Goal: Task Accomplishment & Management: Complete application form

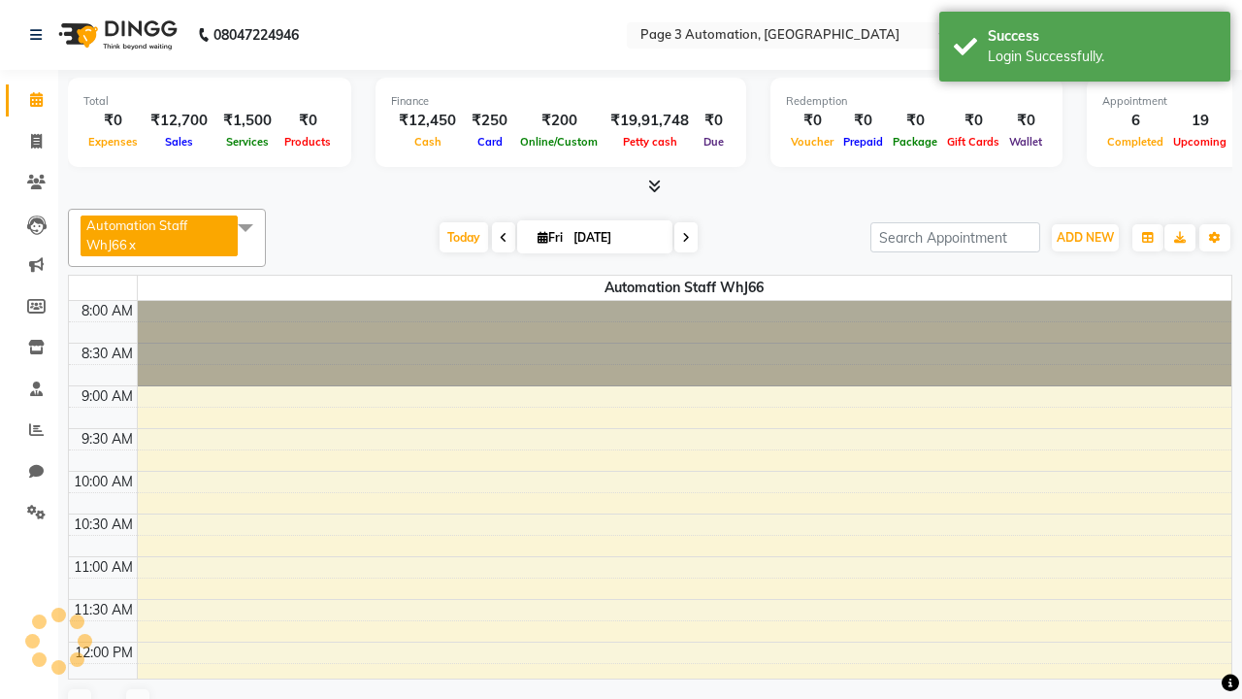
select select "en"
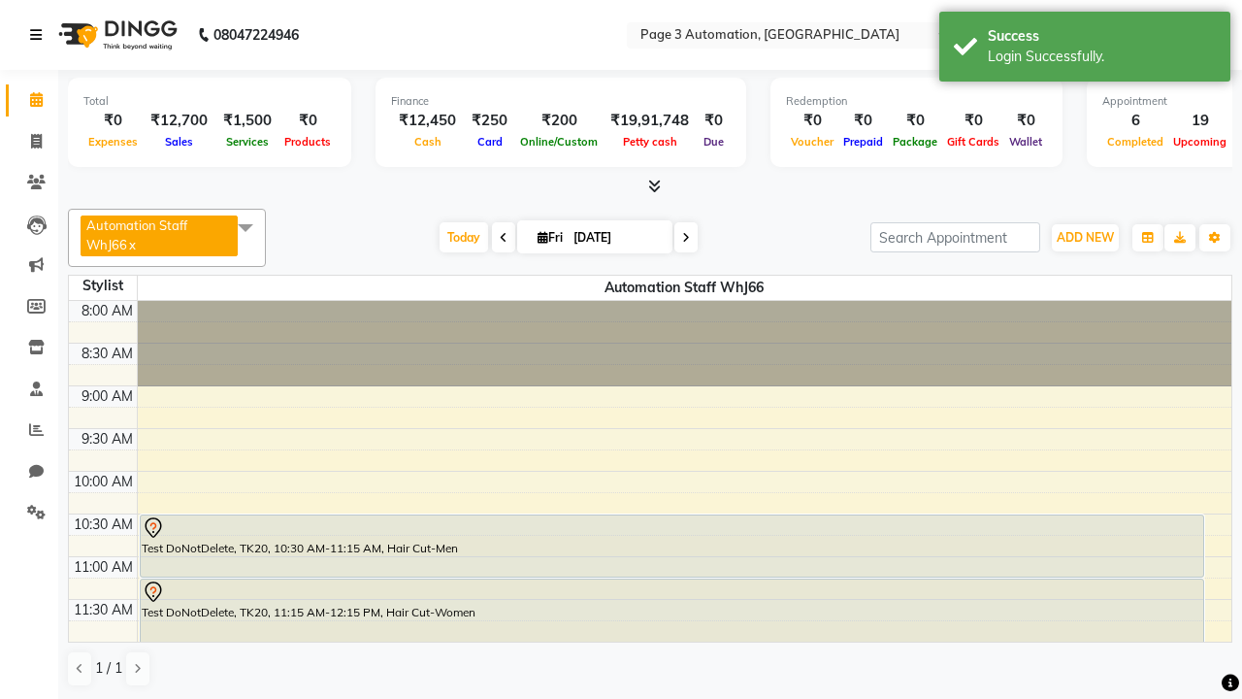
click at [40, 35] on icon at bounding box center [36, 35] width 12 height 14
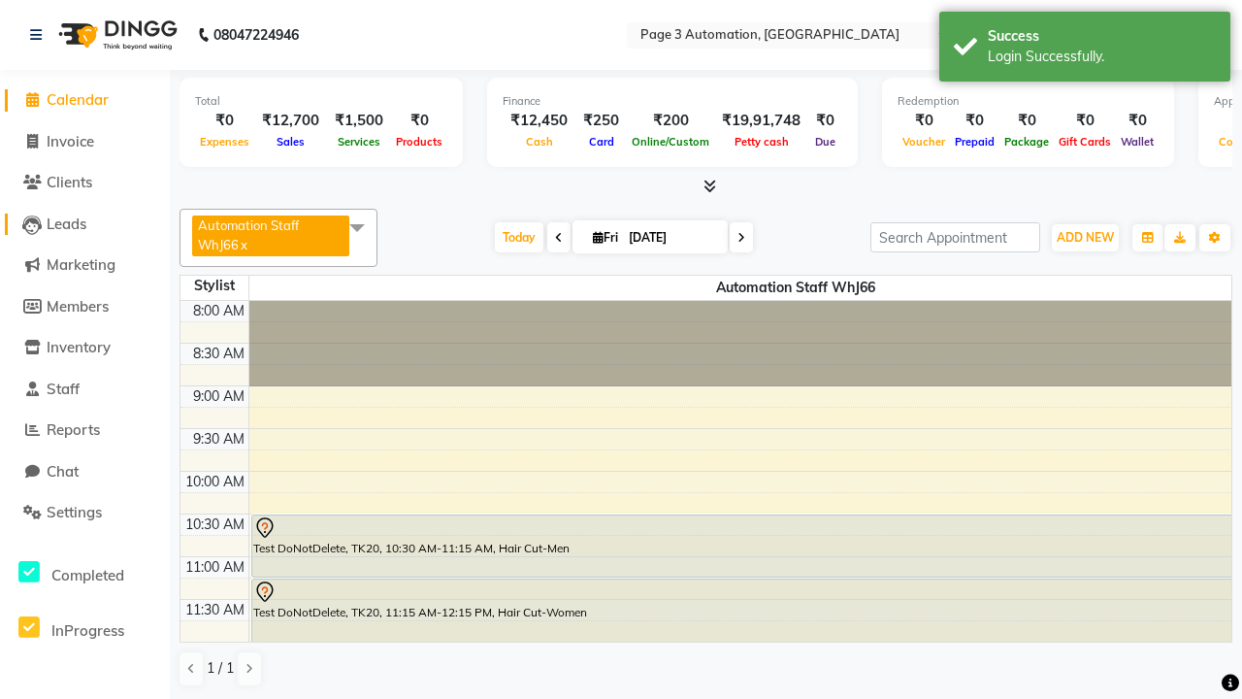
click at [84, 223] on span "Leads" at bounding box center [67, 223] width 40 height 18
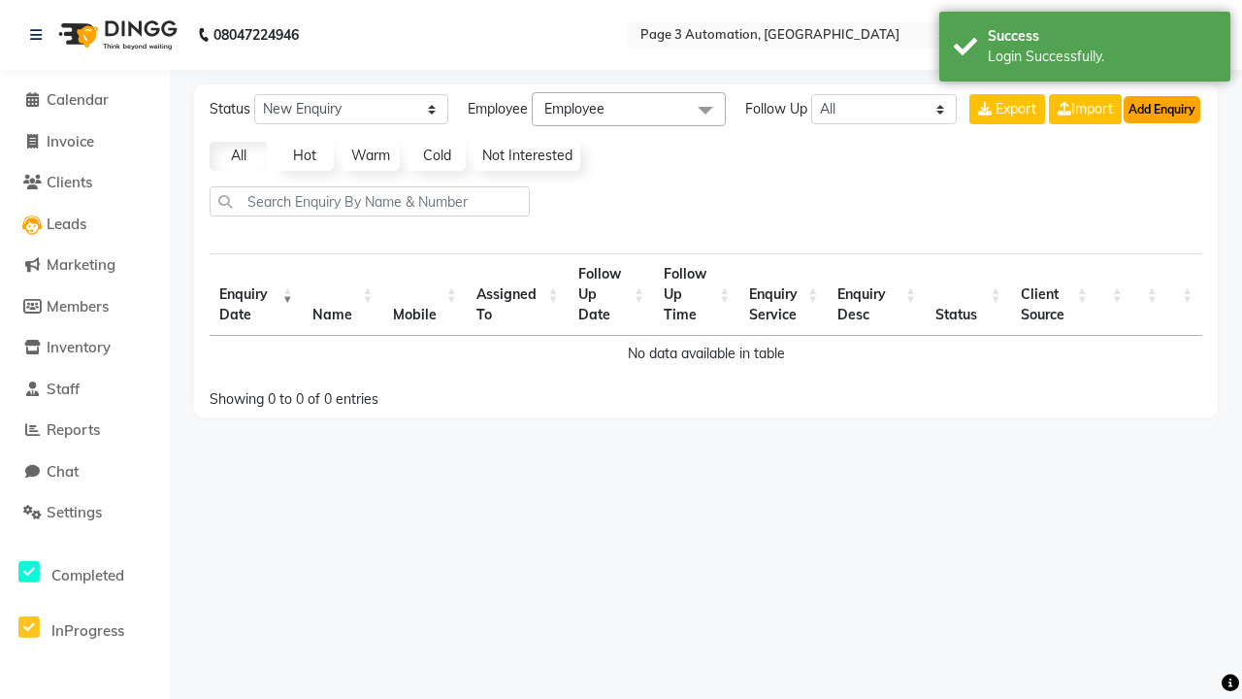
click at [1161, 109] on button "Add Enquiry" at bounding box center [1162, 109] width 77 height 27
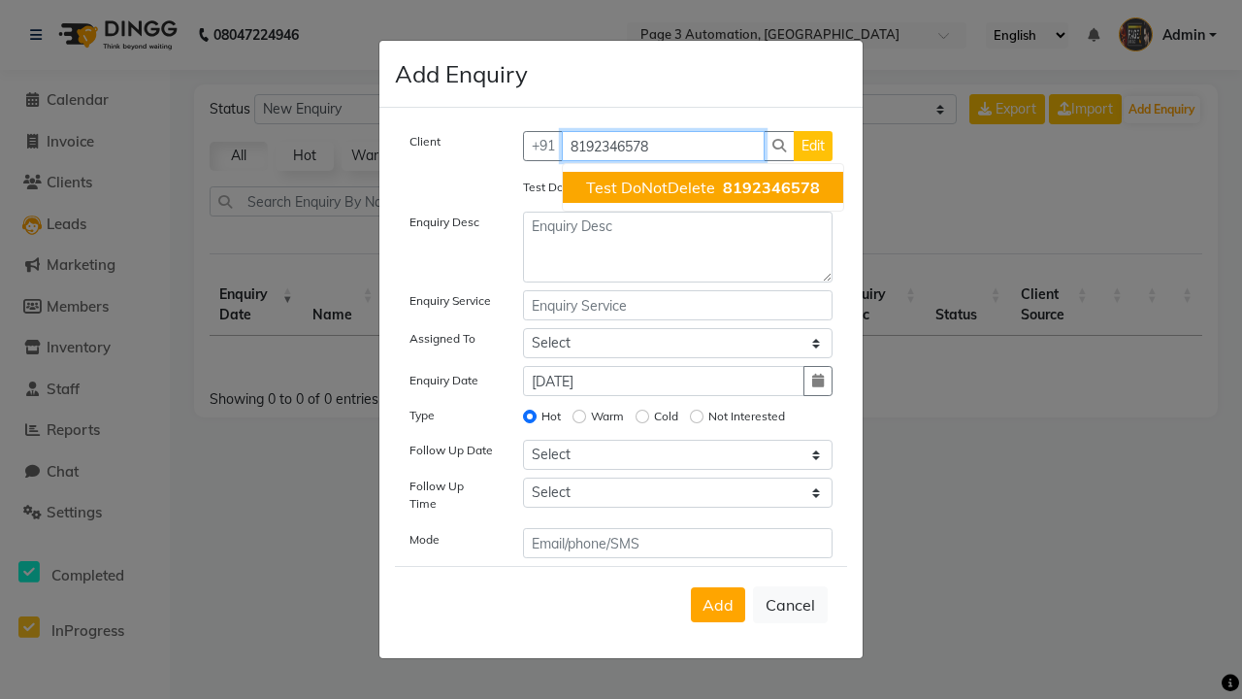
click at [702, 187] on span "Test DoNotDelete" at bounding box center [650, 187] width 129 height 19
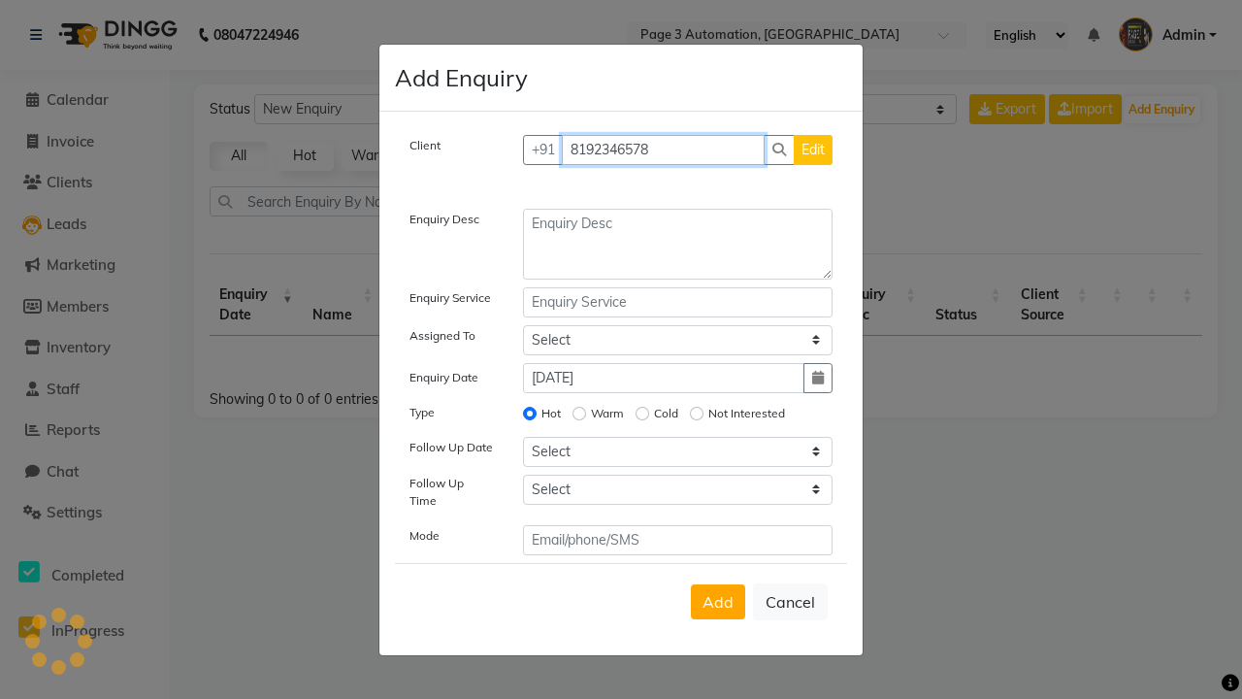
type input "8192346578"
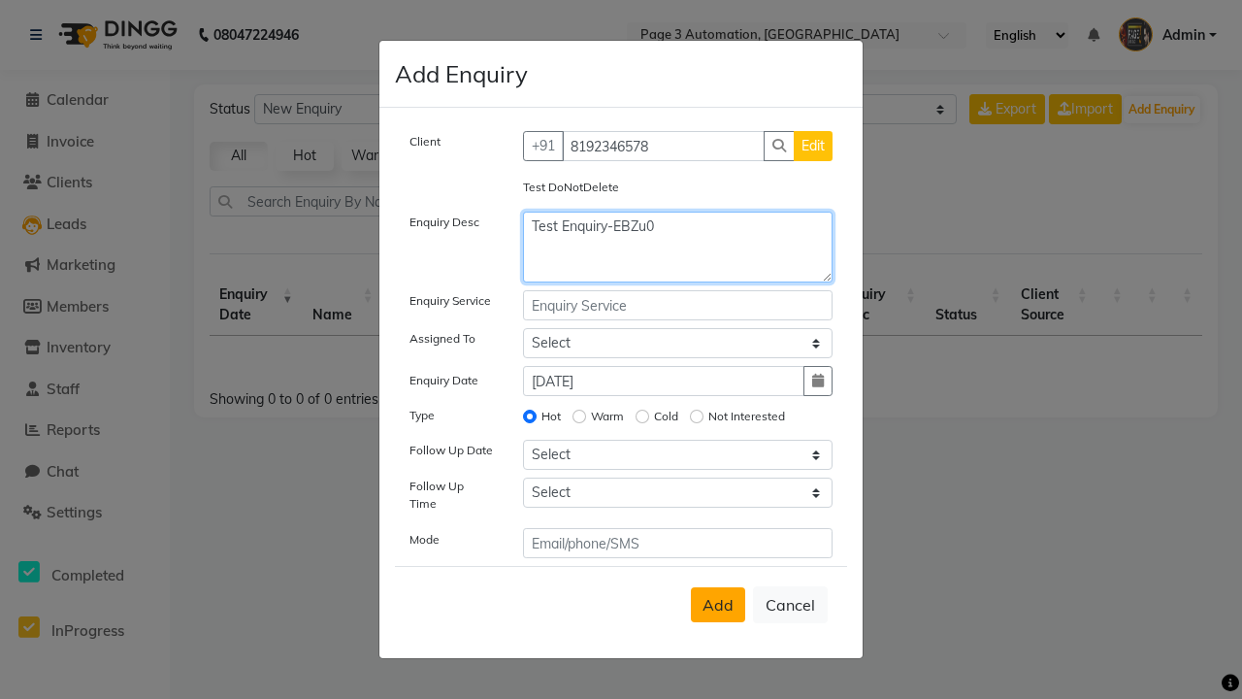
type textarea "Test Enquiry-EBZu0"
click at [718, 604] on span "Add" at bounding box center [717, 604] width 31 height 19
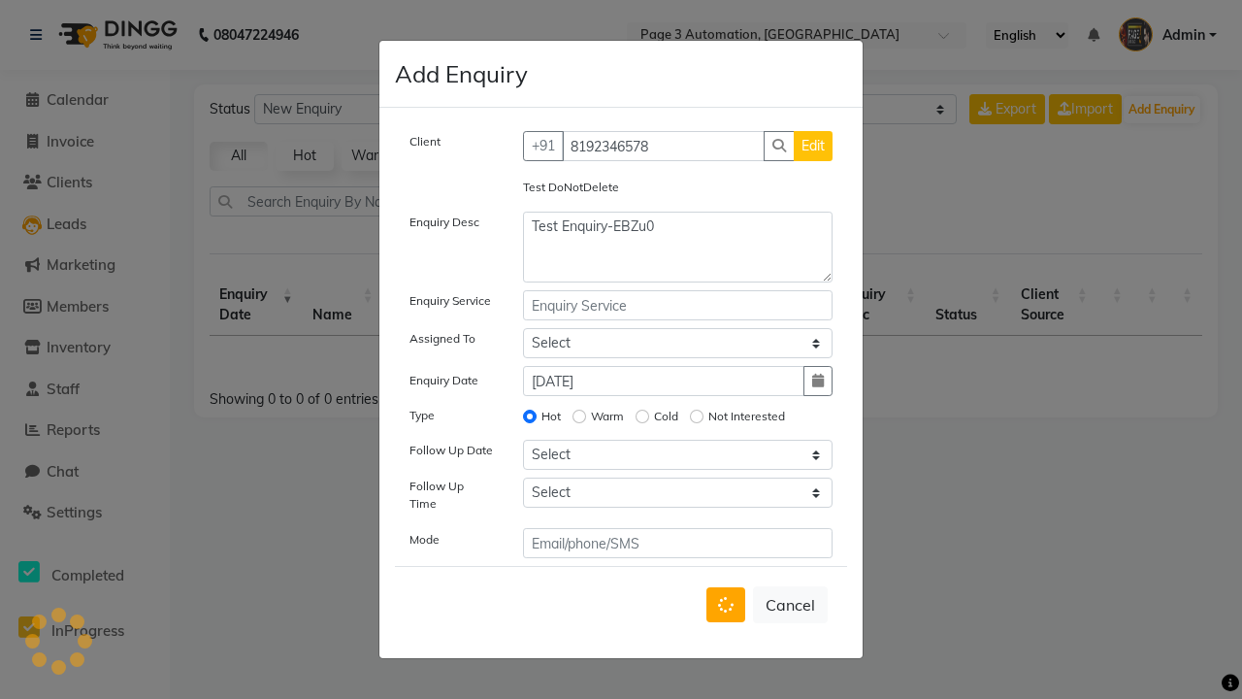
select select
radio input "false"
select select
select select "10"
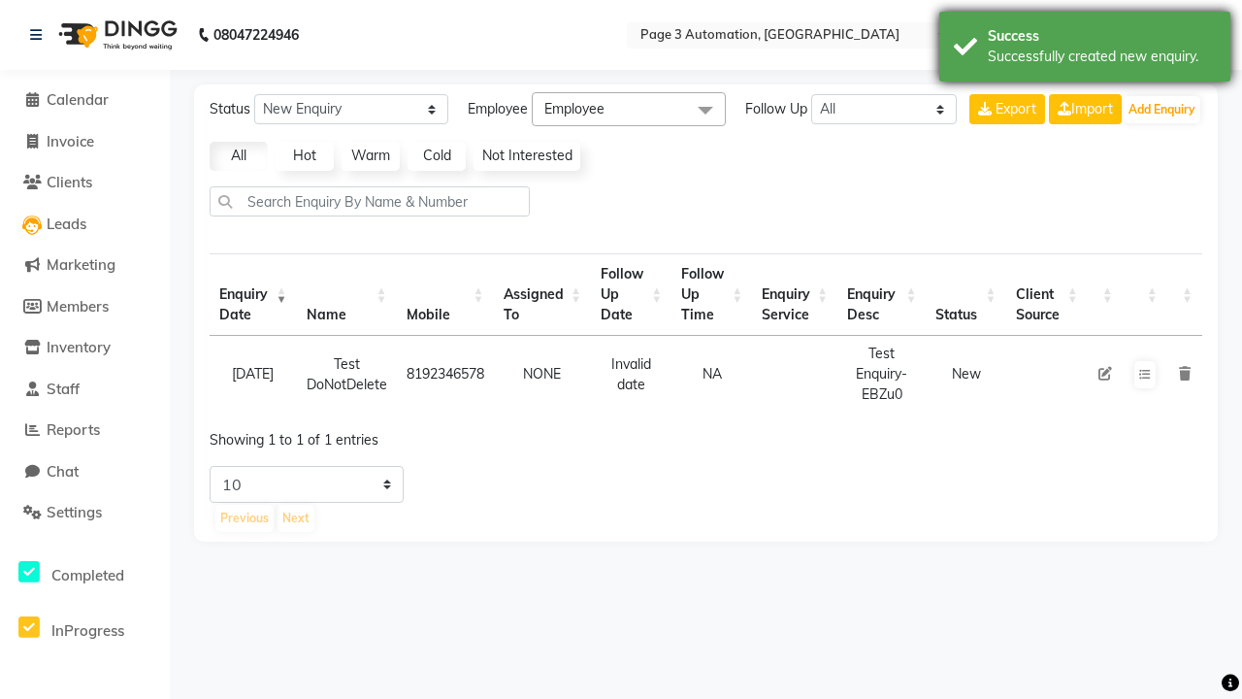
click at [1085, 49] on div "Successfully created new enquiry." at bounding box center [1102, 57] width 228 height 20
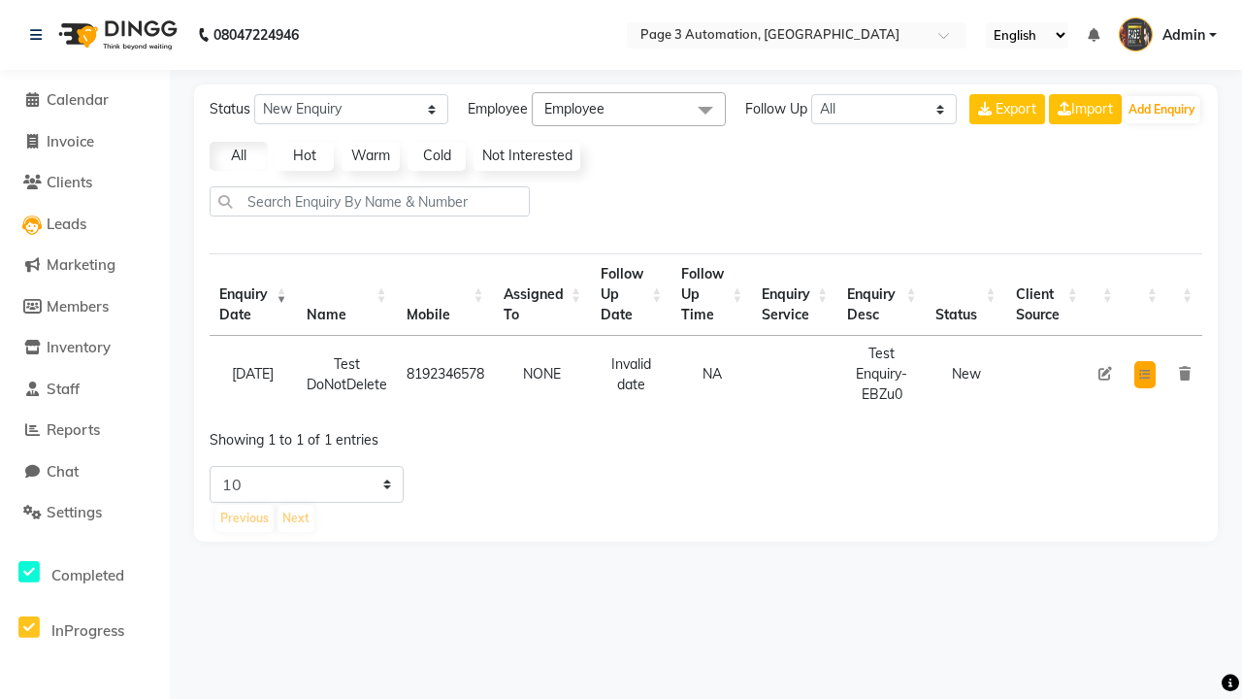
click at [1144, 374] on icon at bounding box center [1145, 375] width 12 height 12
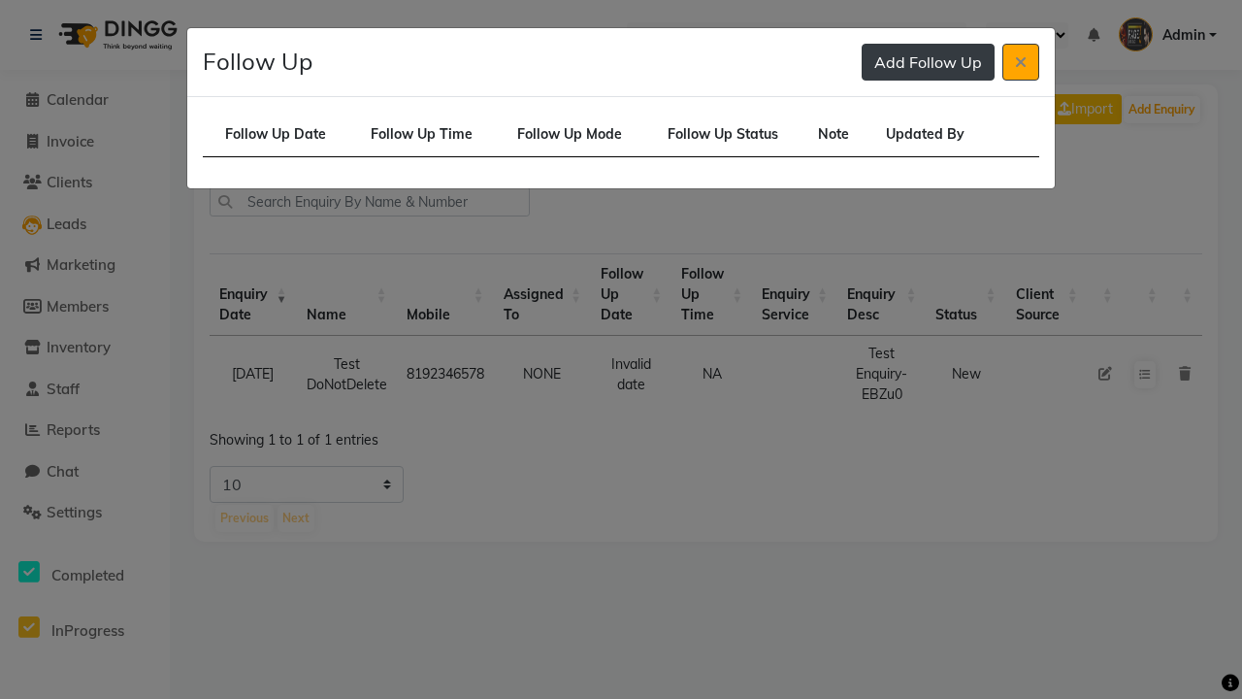
click at [928, 62] on button "Add Follow Up" at bounding box center [928, 62] width 133 height 37
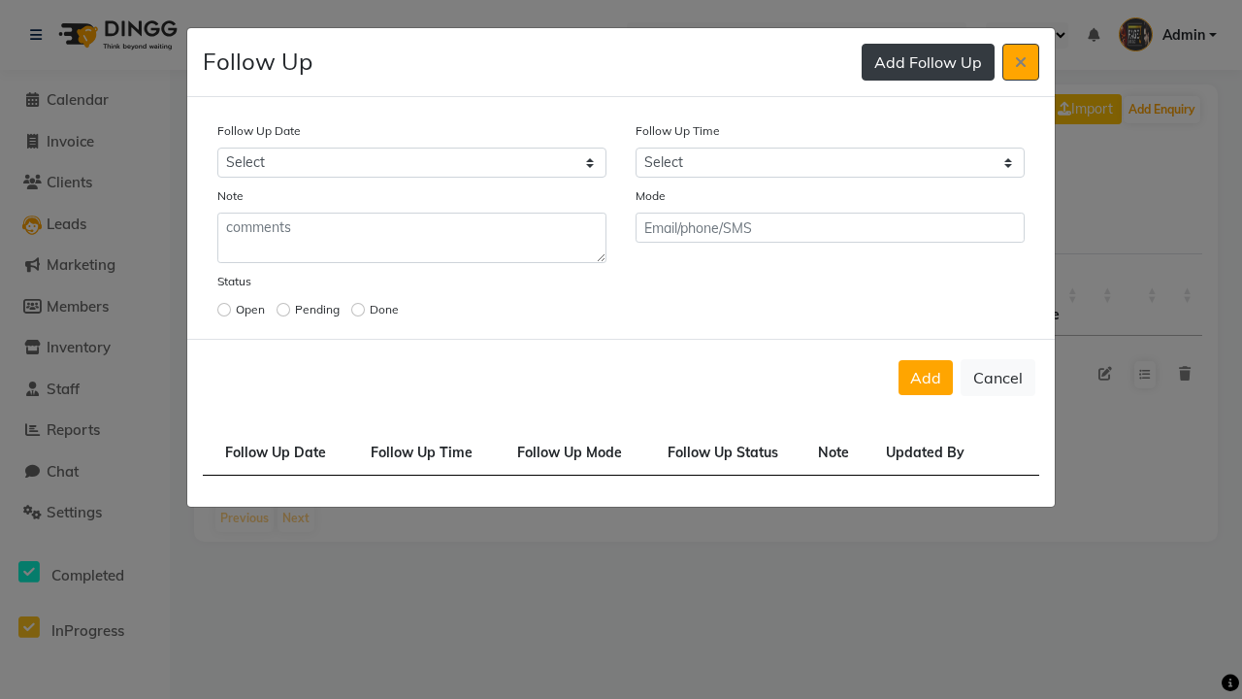
select select "[DATE]"
select select "420"
click at [224, 310] on input "radio" at bounding box center [224, 310] width 14 height 14
radio input "true"
click at [926, 377] on button "Add" at bounding box center [925, 377] width 54 height 35
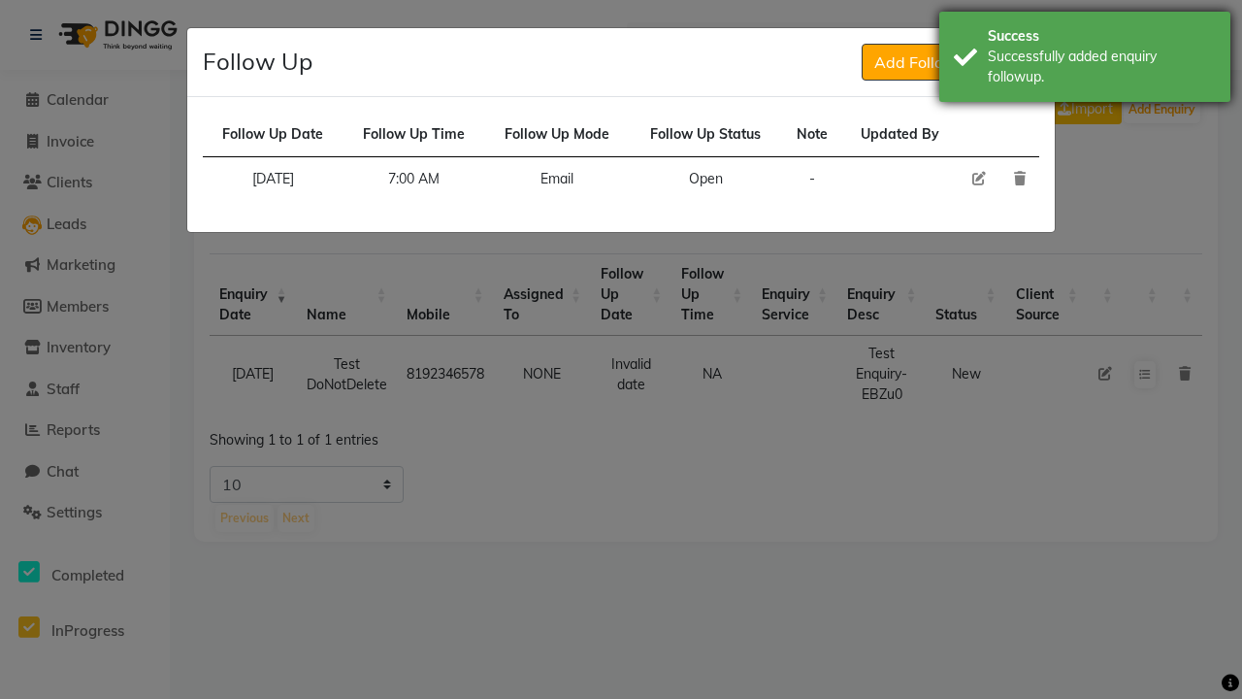
click at [1085, 59] on div "Successfully added enquiry followup." at bounding box center [1102, 67] width 228 height 41
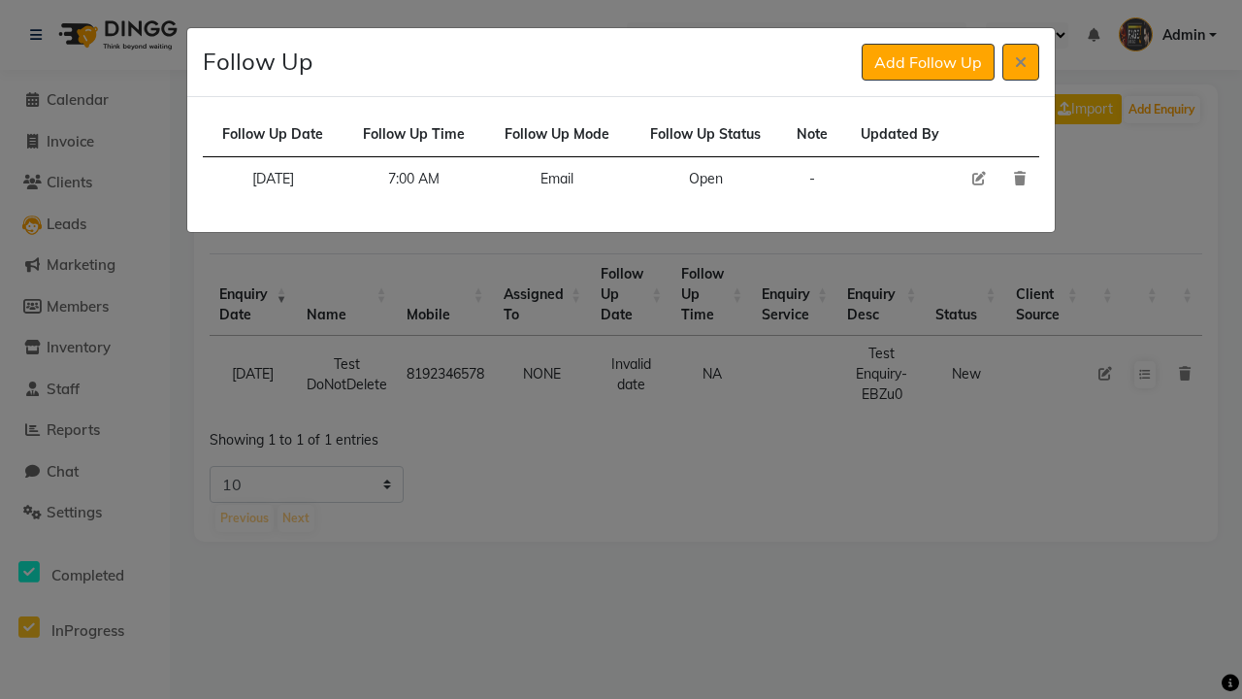
click at [978, 179] on icon at bounding box center [979, 179] width 14 height 14
select select "[DATE]"
select select "420"
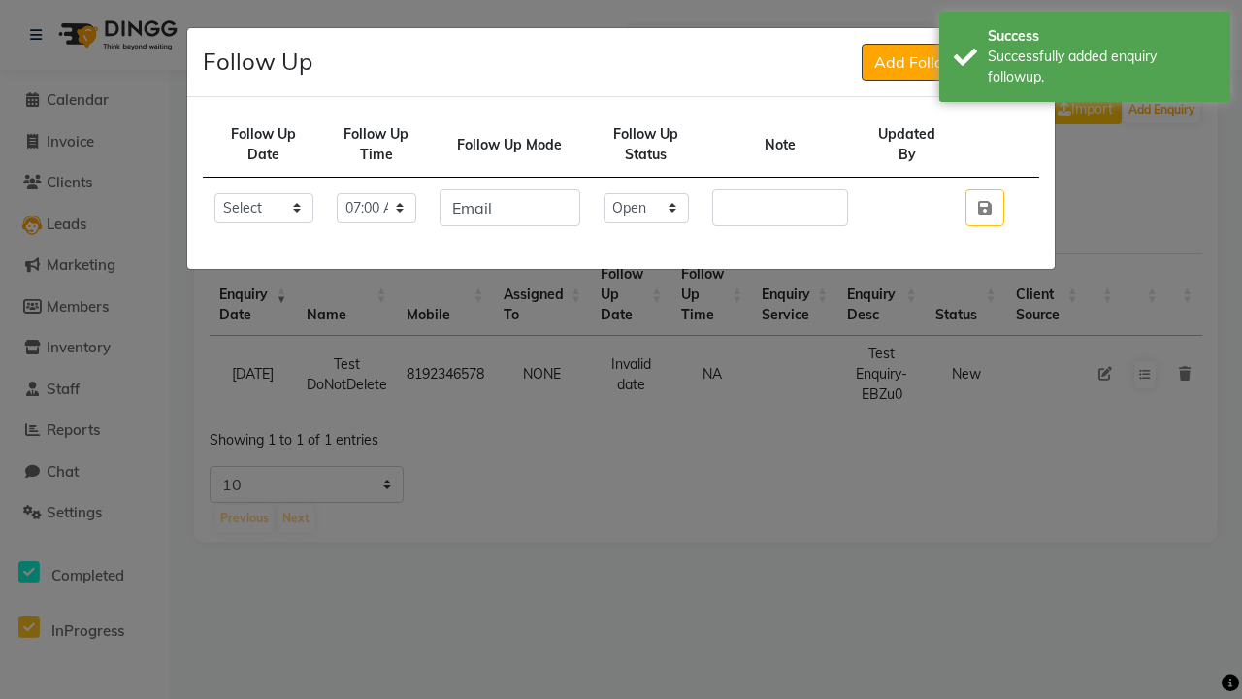
select select "Done"
click at [984, 208] on icon "button" at bounding box center [985, 208] width 14 height 16
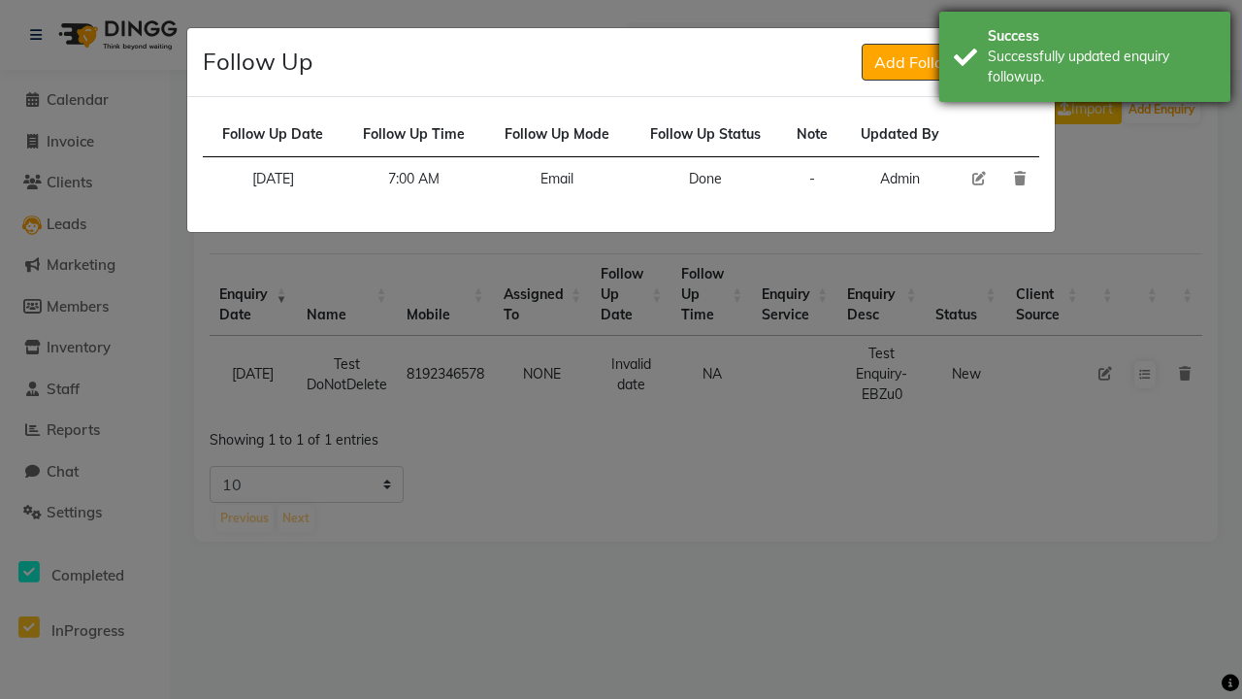
click at [1085, 59] on div "Successfully updated enquiry followup." at bounding box center [1102, 67] width 228 height 41
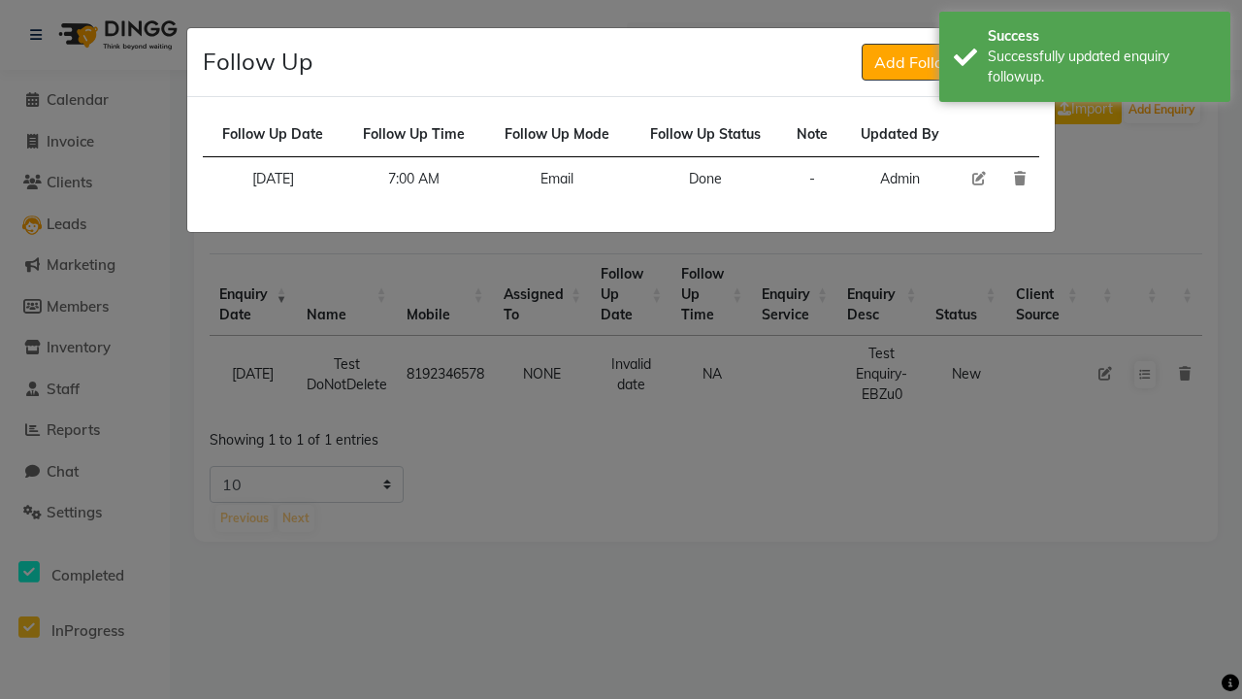
click at [1021, 62] on icon at bounding box center [1021, 62] width 12 height 16
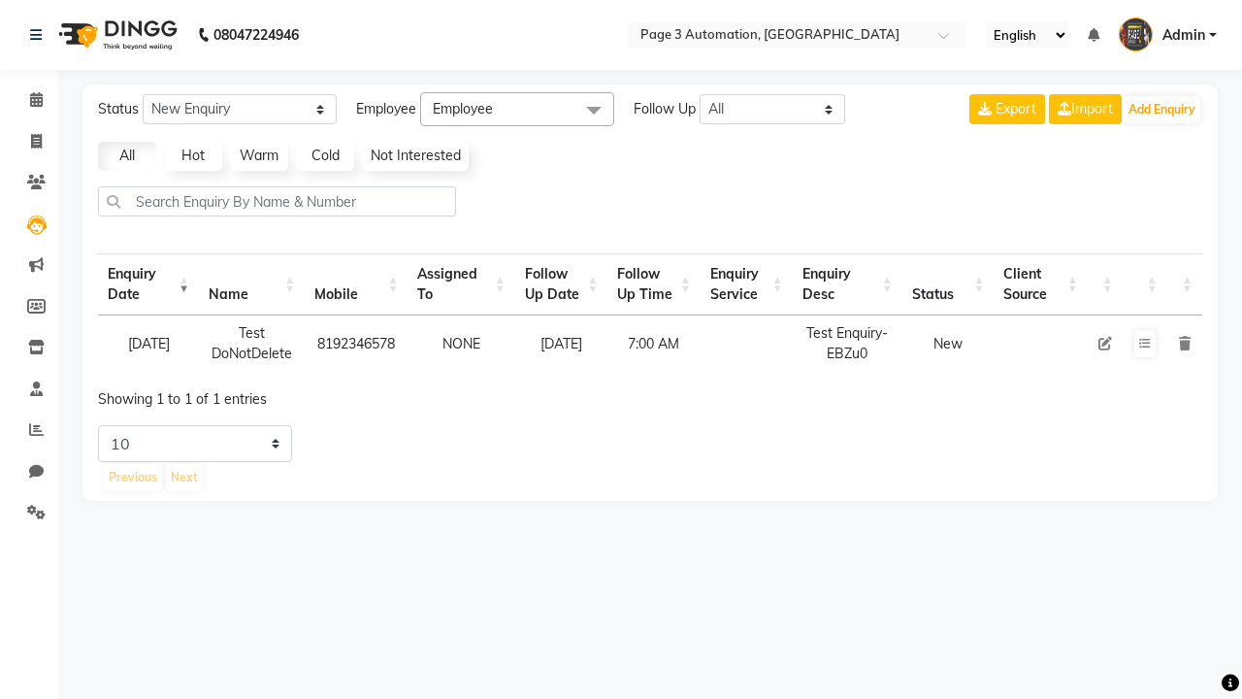
select select "10"
click at [1144, 343] on icon at bounding box center [1145, 344] width 12 height 12
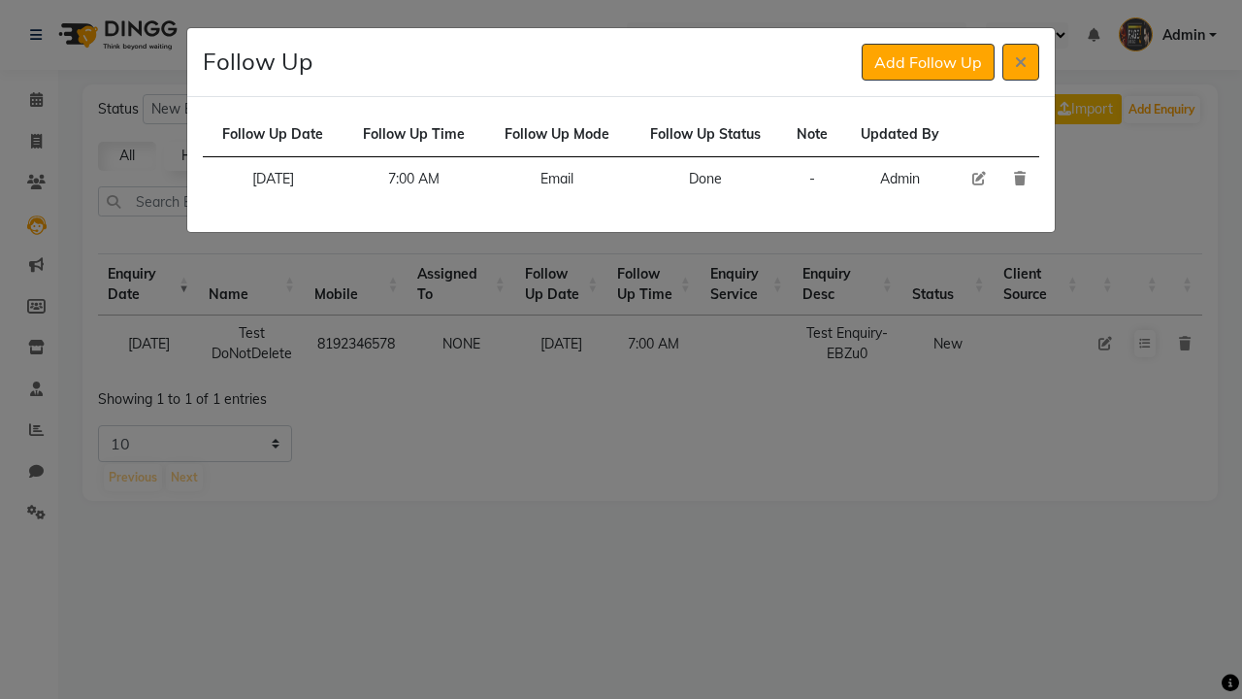
click at [1019, 179] on icon at bounding box center [1020, 179] width 12 height 14
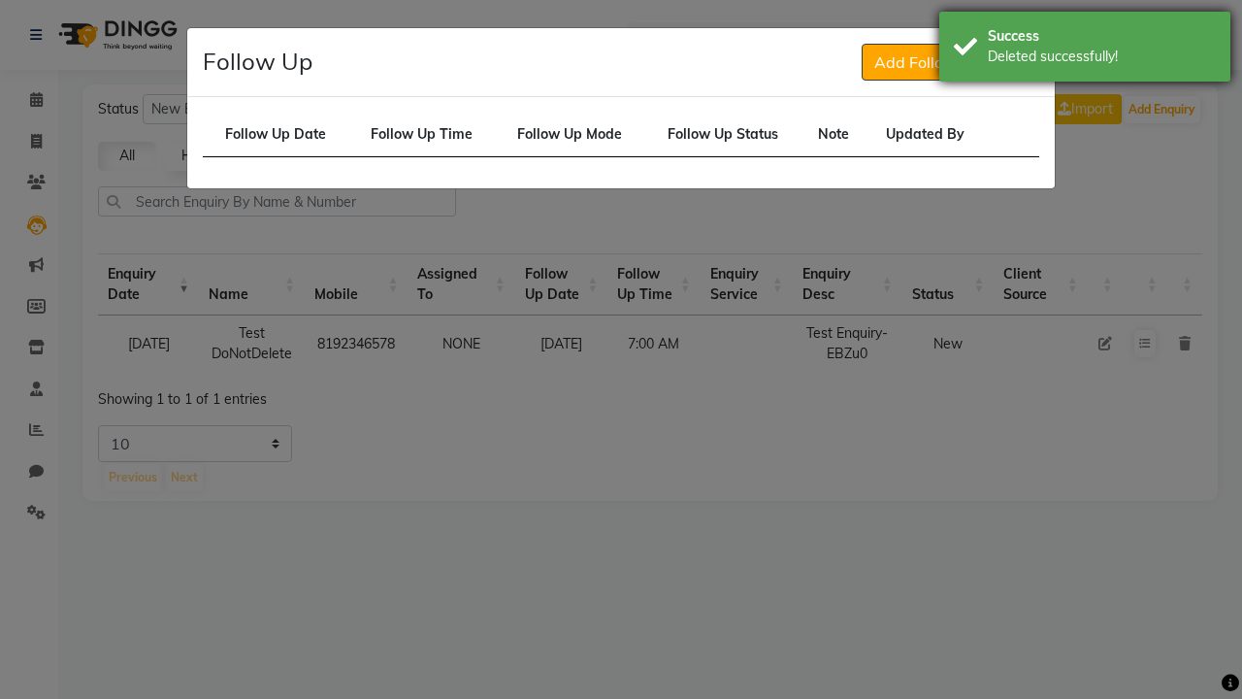
click at [1085, 49] on div "Deleted successfully!" at bounding box center [1102, 57] width 228 height 20
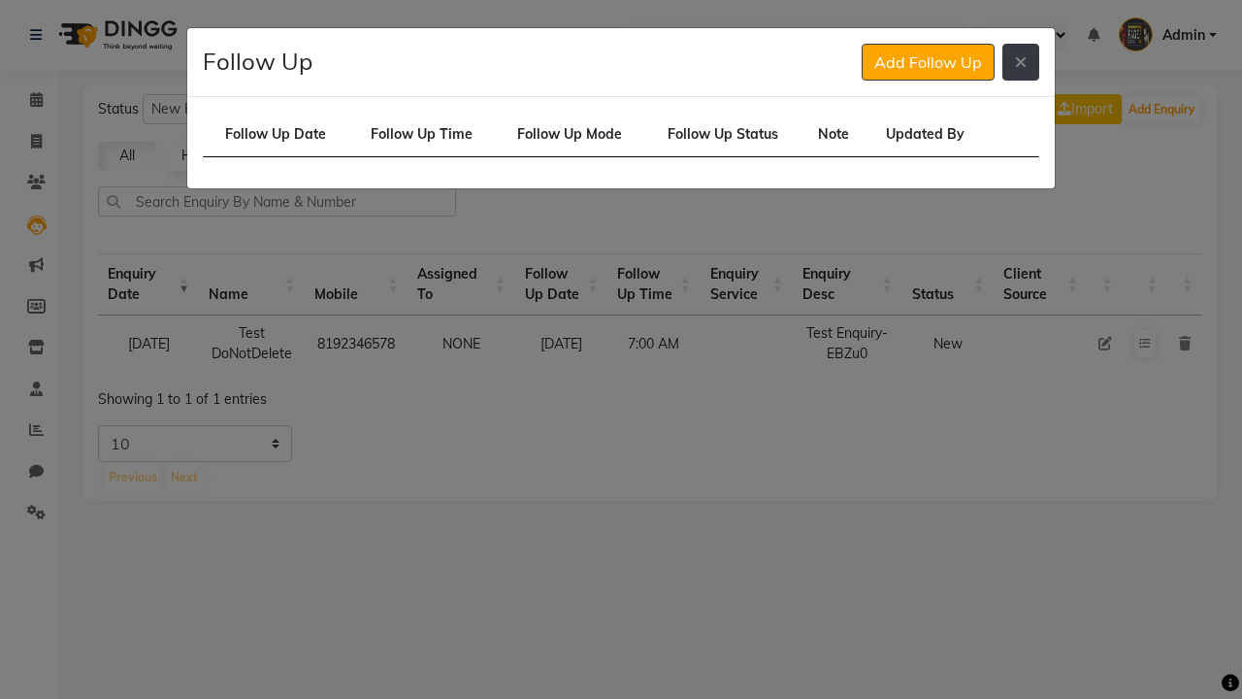
click at [1021, 62] on icon at bounding box center [1021, 62] width 12 height 16
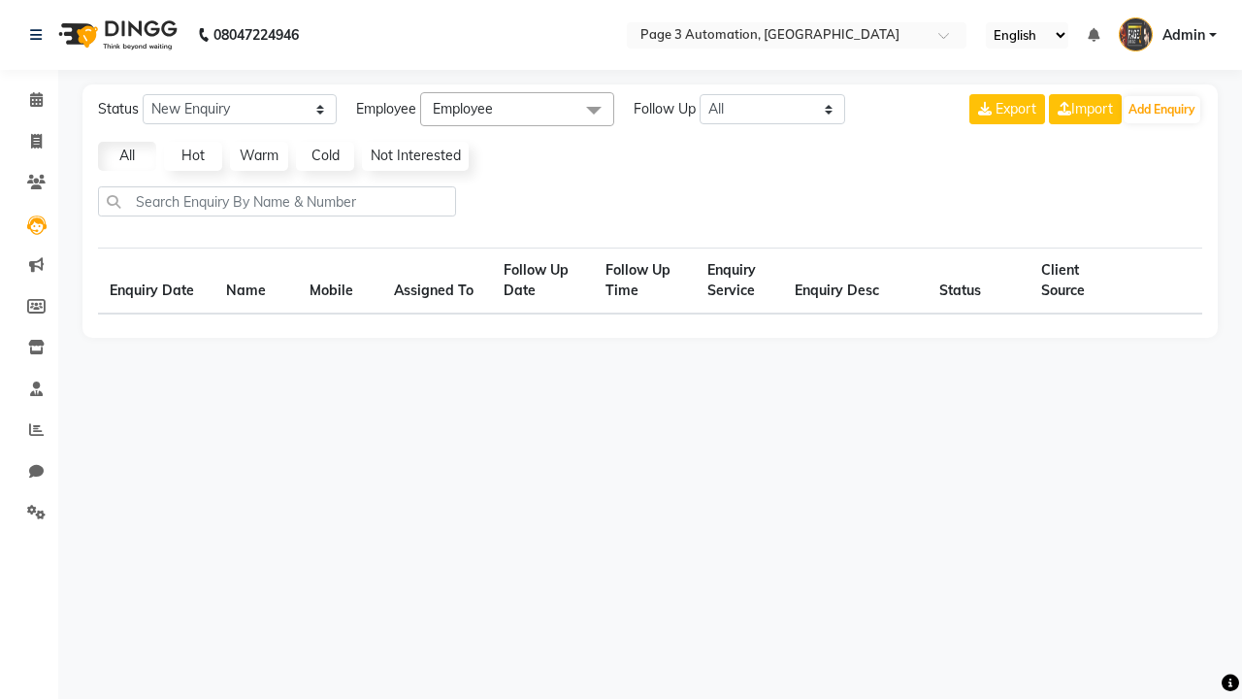
select select "10"
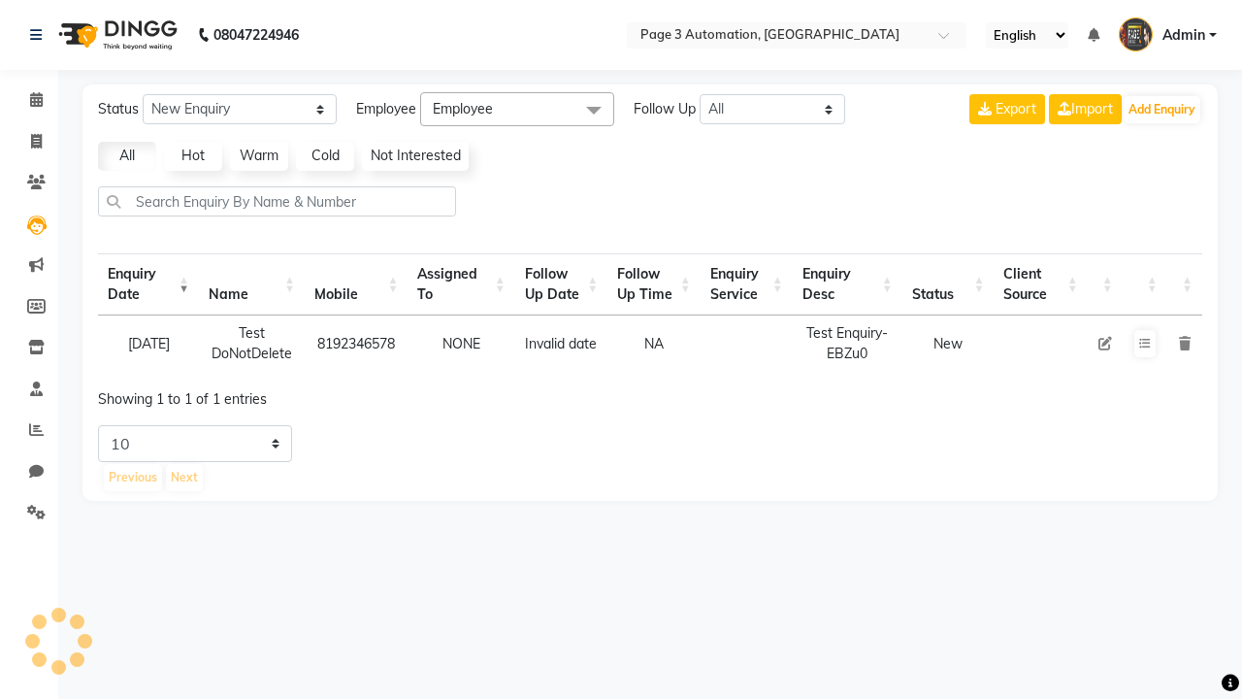
click at [1184, 343] on icon at bounding box center [1185, 344] width 12 height 14
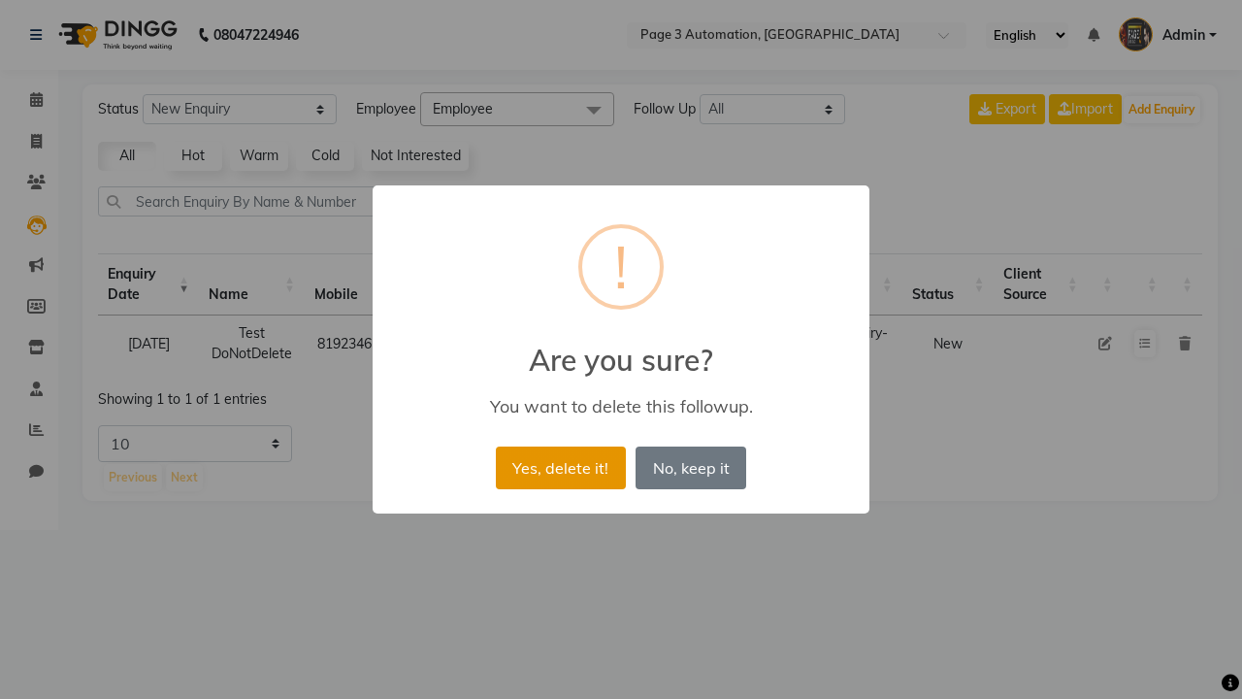
click at [560, 467] on button "Yes, delete it!" at bounding box center [561, 467] width 130 height 43
